Goal: Task Accomplishment & Management: Manage account settings

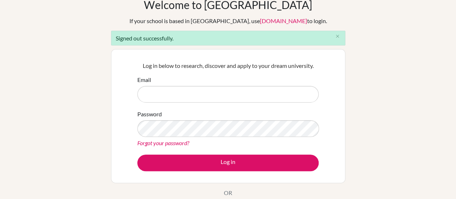
scroll to position [44, 0]
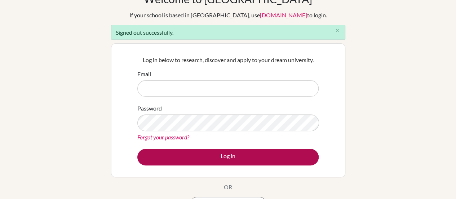
type input "[PERSON_NAME][EMAIL_ADDRESS][PERSON_NAME][DOMAIN_NAME]"
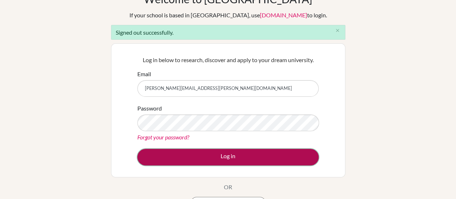
click at [154, 156] on button "Log in" at bounding box center [227, 156] width 181 height 17
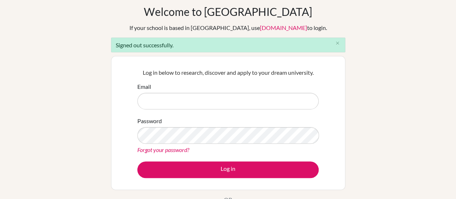
scroll to position [32, 0]
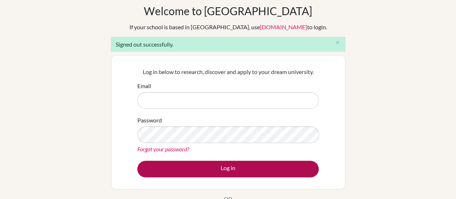
type input "[PERSON_NAME][EMAIL_ADDRESS][PERSON_NAME][DOMAIN_NAME]"
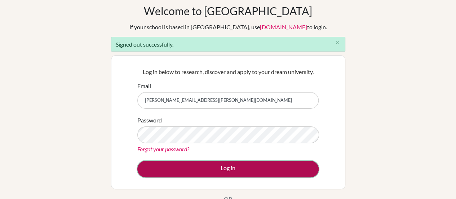
click at [180, 163] on button "Log in" at bounding box center [227, 168] width 181 height 17
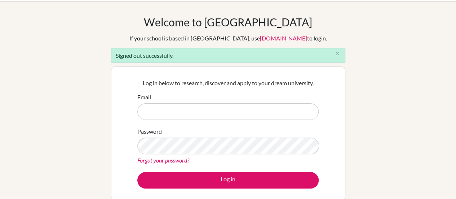
scroll to position [36, 0]
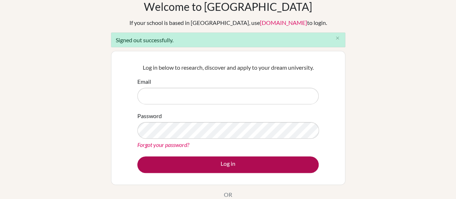
type input "[PERSON_NAME][EMAIL_ADDRESS][PERSON_NAME][DOMAIN_NAME]"
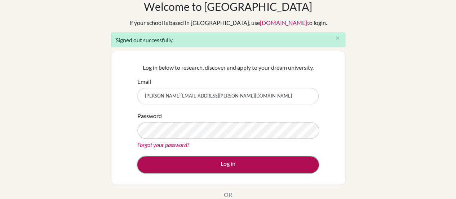
drag, startPoint x: 236, startPoint y: 165, endPoint x: 216, endPoint y: 163, distance: 20.2
click at [216, 163] on button "Log in" at bounding box center [227, 164] width 181 height 17
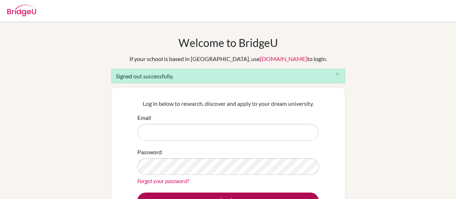
type input "[PERSON_NAME][EMAIL_ADDRESS][PERSON_NAME][DOMAIN_NAME]"
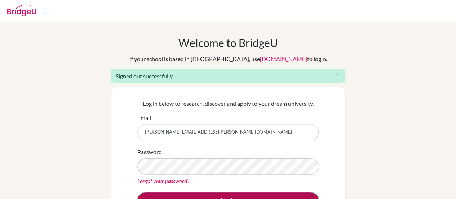
click at [216, 192] on button "Log in" at bounding box center [227, 200] width 181 height 17
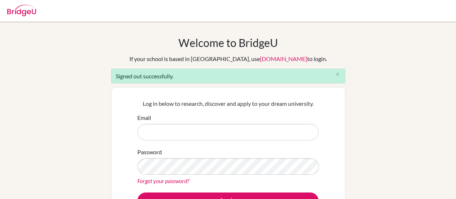
scroll to position [23, 0]
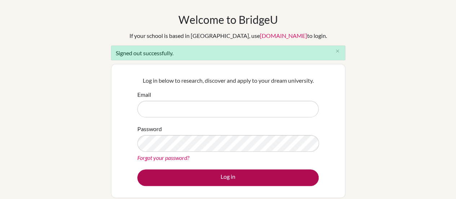
type input "[PERSON_NAME][EMAIL_ADDRESS][PERSON_NAME][DOMAIN_NAME]"
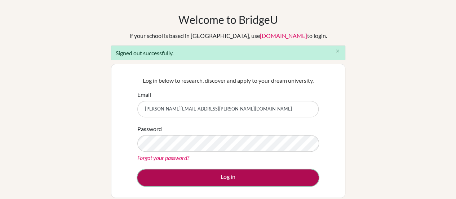
click at [221, 170] on button "Log in" at bounding box center [227, 177] width 181 height 17
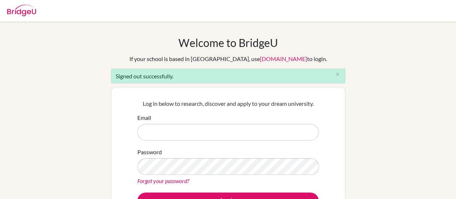
type input "[PERSON_NAME][EMAIL_ADDRESS][PERSON_NAME][DOMAIN_NAME]"
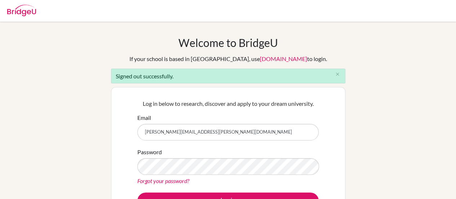
click at [101, 124] on div "Welcome to BridgeU If your school is based in China, use app.bridge-u.com.cn to…" at bounding box center [228, 163] width 456 height 254
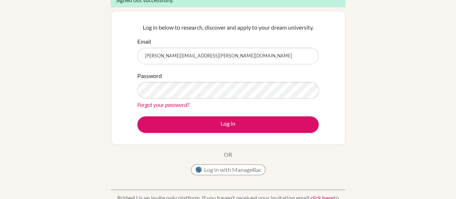
scroll to position [77, 0]
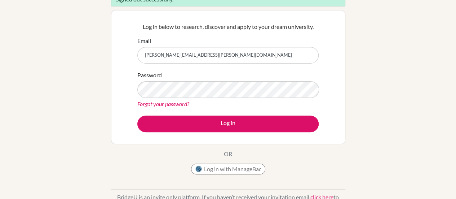
click at [168, 105] on link "Forgot your password?" at bounding box center [163, 103] width 52 height 7
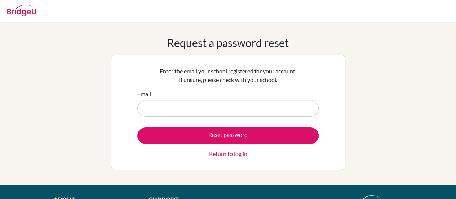
type input "[PERSON_NAME][EMAIL_ADDRESS][PERSON_NAME][DOMAIN_NAME]"
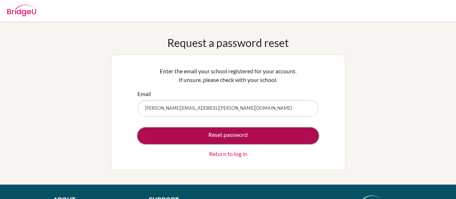
click at [186, 134] on button "Reset password" at bounding box center [227, 135] width 181 height 17
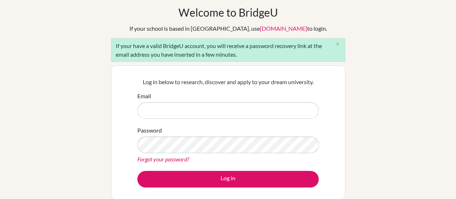
scroll to position [32, 0]
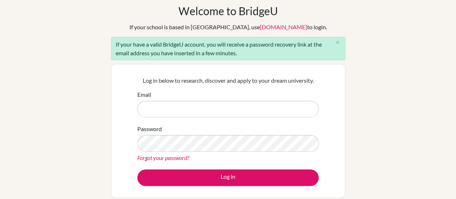
type input "[PERSON_NAME][EMAIL_ADDRESS][PERSON_NAME][DOMAIN_NAME]"
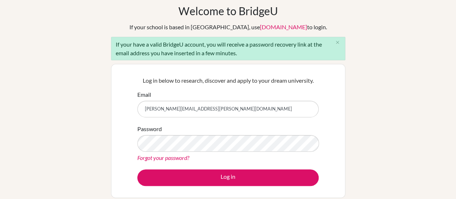
click at [144, 157] on link "Forgot your password?" at bounding box center [163, 157] width 52 height 7
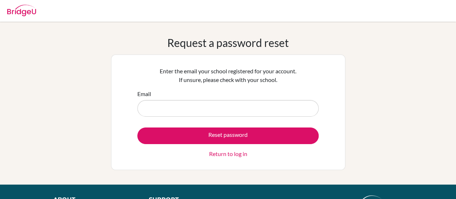
type input "[PERSON_NAME][EMAIL_ADDRESS][PERSON_NAME][DOMAIN_NAME]"
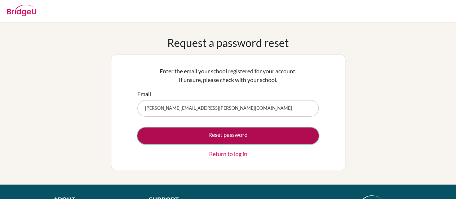
click at [186, 134] on button "Reset password" at bounding box center [227, 135] width 181 height 17
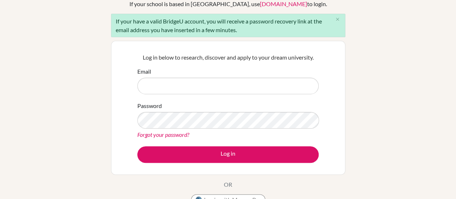
scroll to position [55, 0]
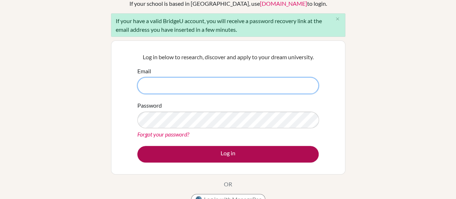
type input "[PERSON_NAME][EMAIL_ADDRESS][PERSON_NAME][DOMAIN_NAME]"
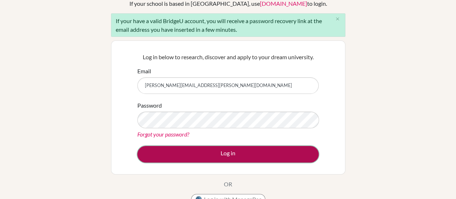
click at [203, 154] on button "Log in" at bounding box center [227, 154] width 181 height 17
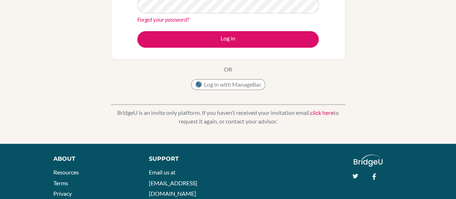
scroll to position [163, 0]
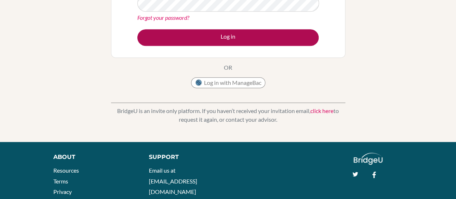
type input "[PERSON_NAME][EMAIL_ADDRESS][PERSON_NAME][DOMAIN_NAME]"
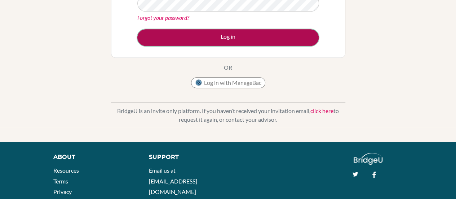
click at [226, 38] on button "Log in" at bounding box center [227, 37] width 181 height 17
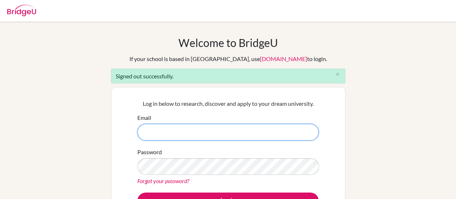
type input "samuel.susanto@sampoernaacademy.net"
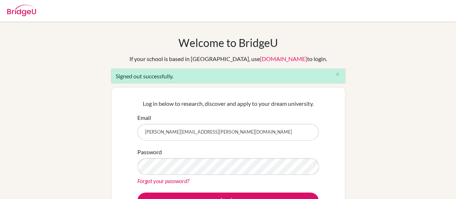
click at [281, 84] on div "Welcome to BridgeU If your school is based in China, use app.bridge-u.com.cn to…" at bounding box center [228, 145] width 234 height 218
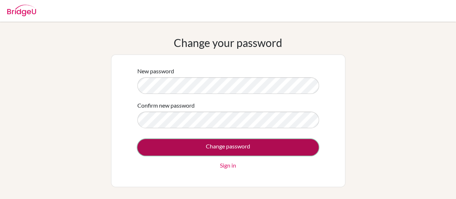
click at [299, 147] on input "Change password" at bounding box center [227, 147] width 181 height 17
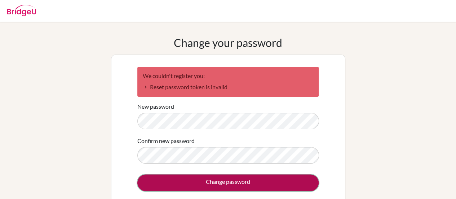
click at [205, 189] on input "Change password" at bounding box center [227, 182] width 181 height 17
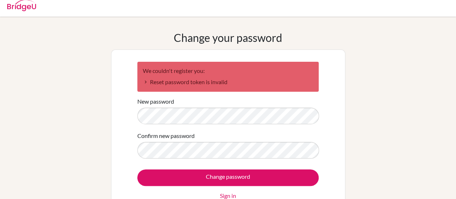
scroll to position [36, 0]
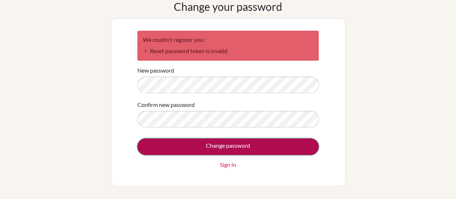
click at [149, 149] on input "Change password" at bounding box center [227, 146] width 181 height 17
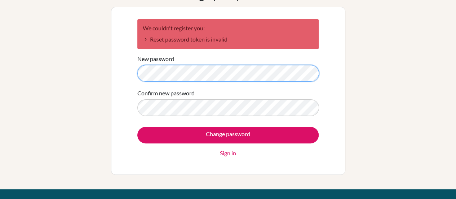
scroll to position [72, 0]
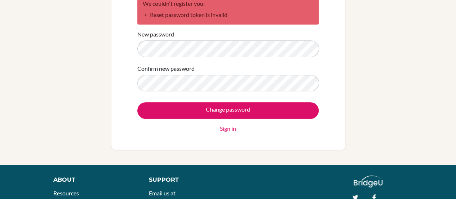
click at [232, 130] on link "Sign in" at bounding box center [228, 128] width 16 height 9
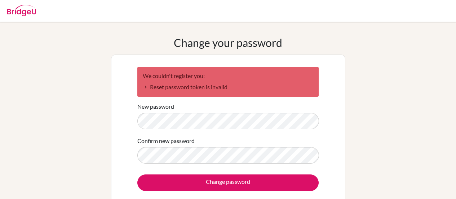
scroll to position [36, 0]
